Goal: Information Seeking & Learning: Learn about a topic

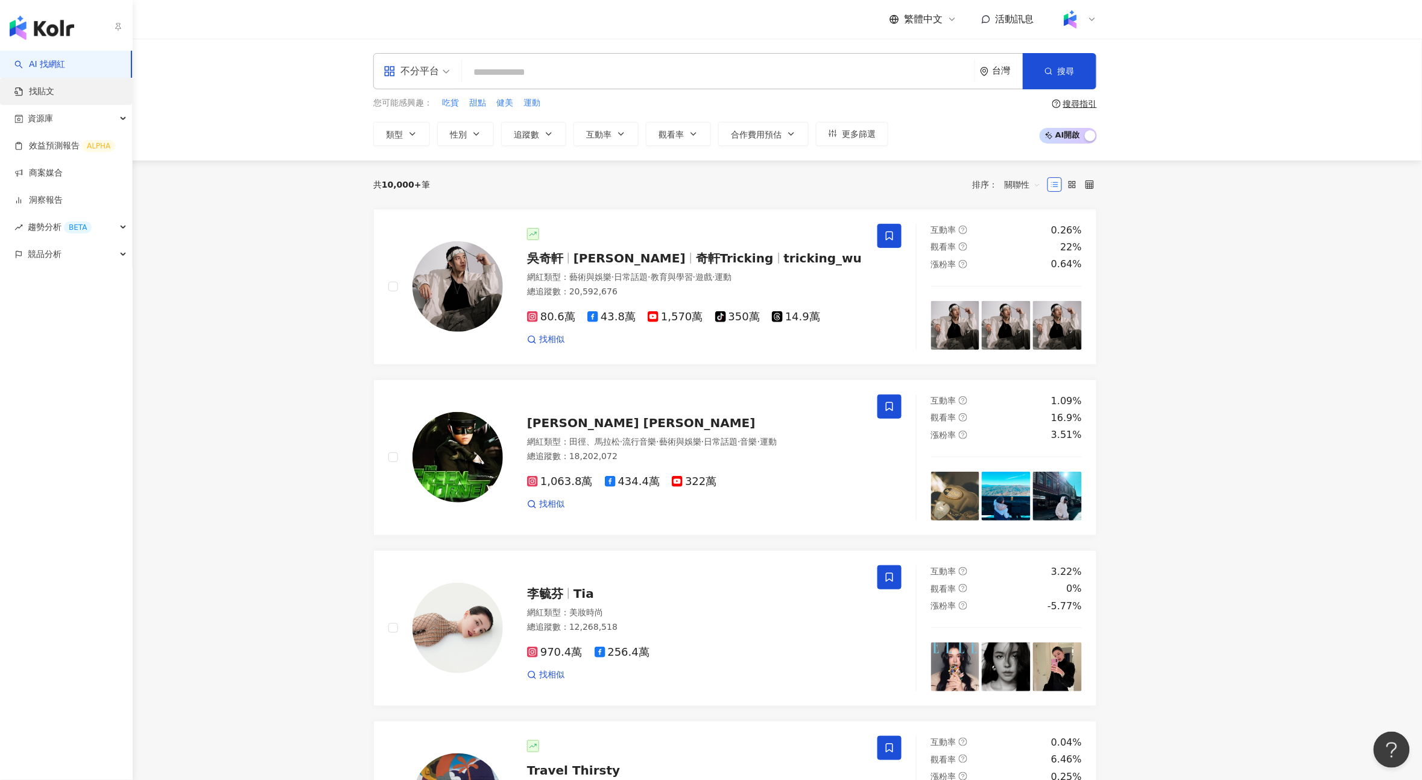
click at [37, 86] on link "找貼文" at bounding box center [34, 92] width 40 height 12
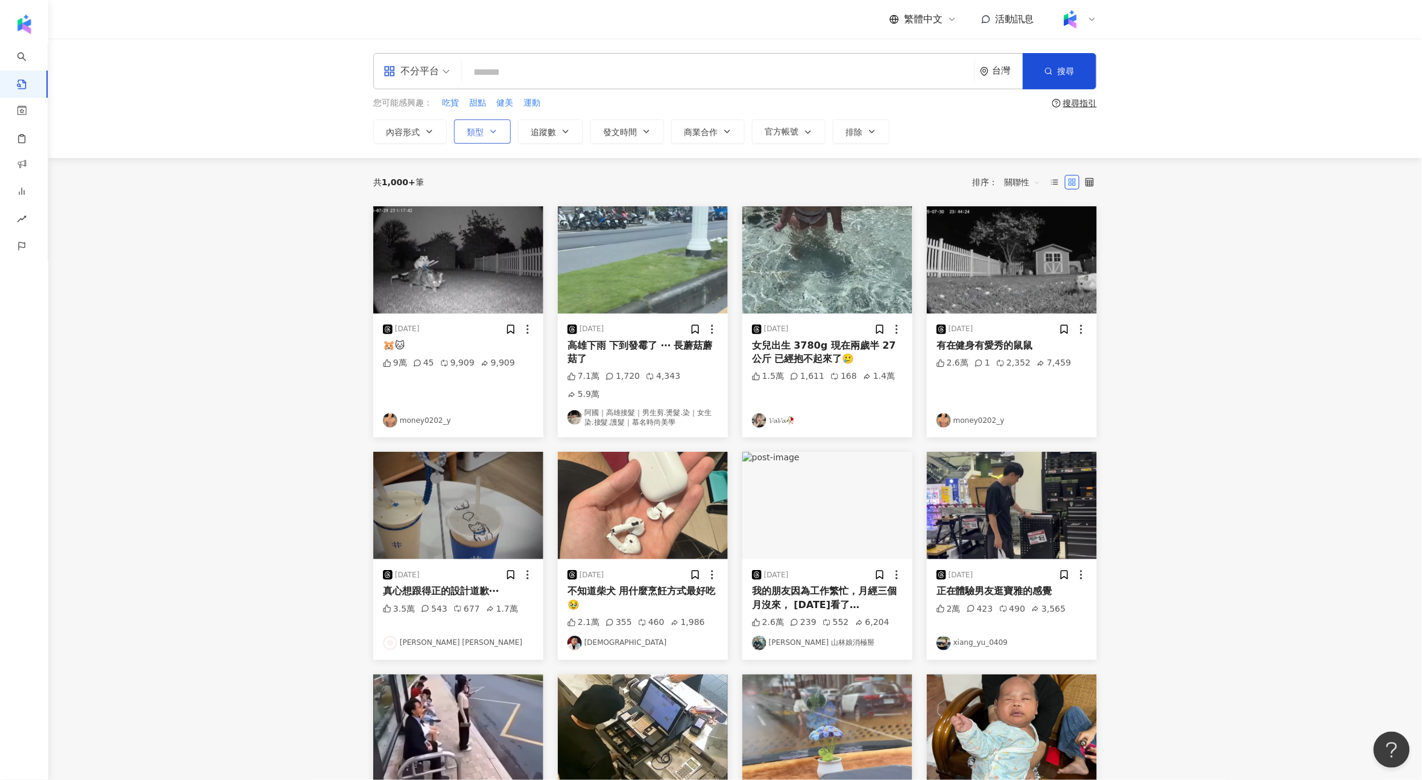
click at [467, 138] on button "類型" at bounding box center [482, 131] width 57 height 24
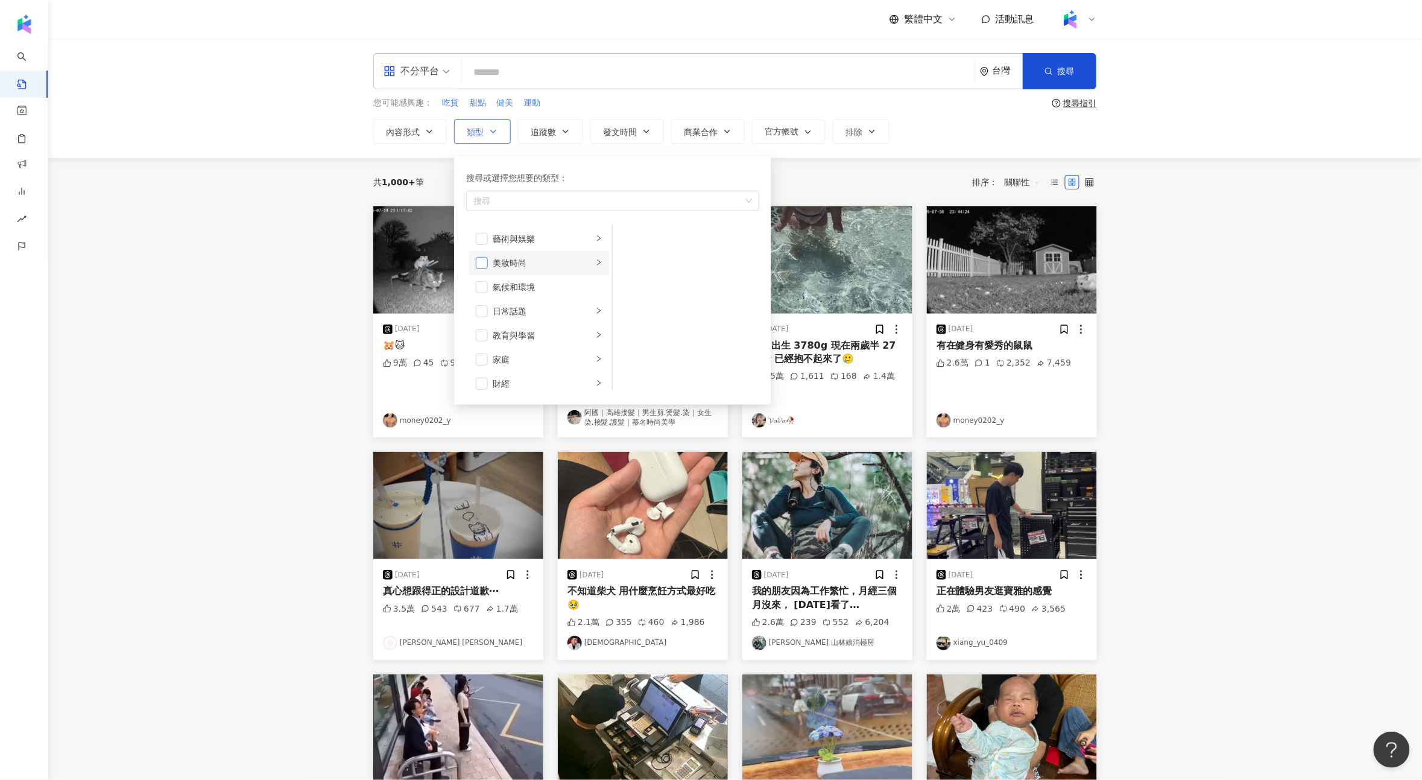
click at [482, 264] on span "button" at bounding box center [482, 263] width 12 height 12
click at [536, 263] on div "美妝時尚" at bounding box center [543, 262] width 100 height 13
click at [632, 264] on span "button" at bounding box center [629, 263] width 12 height 12
click at [629, 290] on span "button" at bounding box center [629, 287] width 12 height 12
click at [629, 328] on li "醫美" at bounding box center [686, 335] width 142 height 24
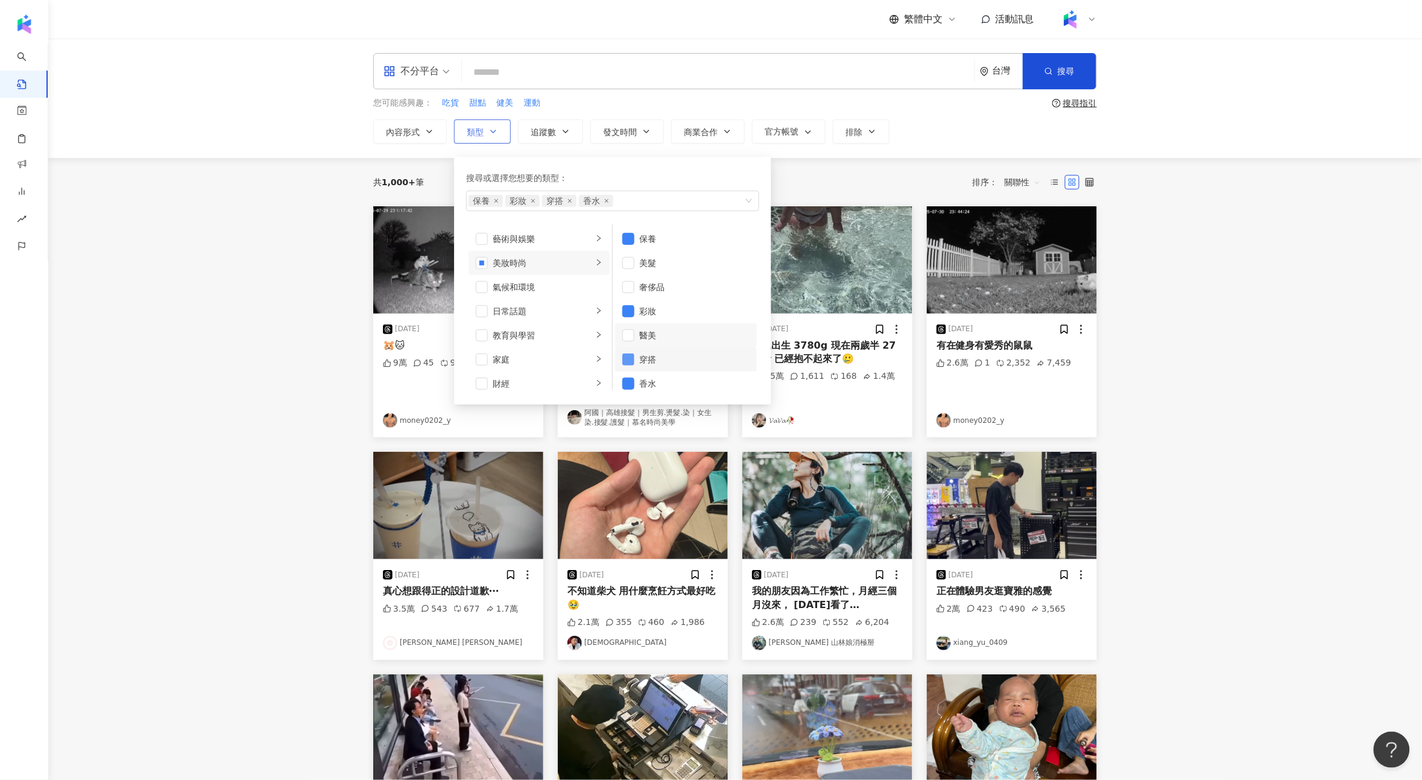
click at [630, 359] on span "button" at bounding box center [629, 359] width 12 height 12
click at [630, 384] on span "button" at bounding box center [629, 384] width 12 height 12
click at [242, 211] on main "不分平台 台灣 搜尋 您可能感興趣： 吃貨 甜點 健美 運動 搜尋指引 內容形式 類型 搜尋或選擇您想要的類型： 保養 彩妝 藝術與娛樂 美妝時尚 氣候和環境…" at bounding box center [735, 518] width 1374 height 959
